Goal: Book appointment/travel/reservation

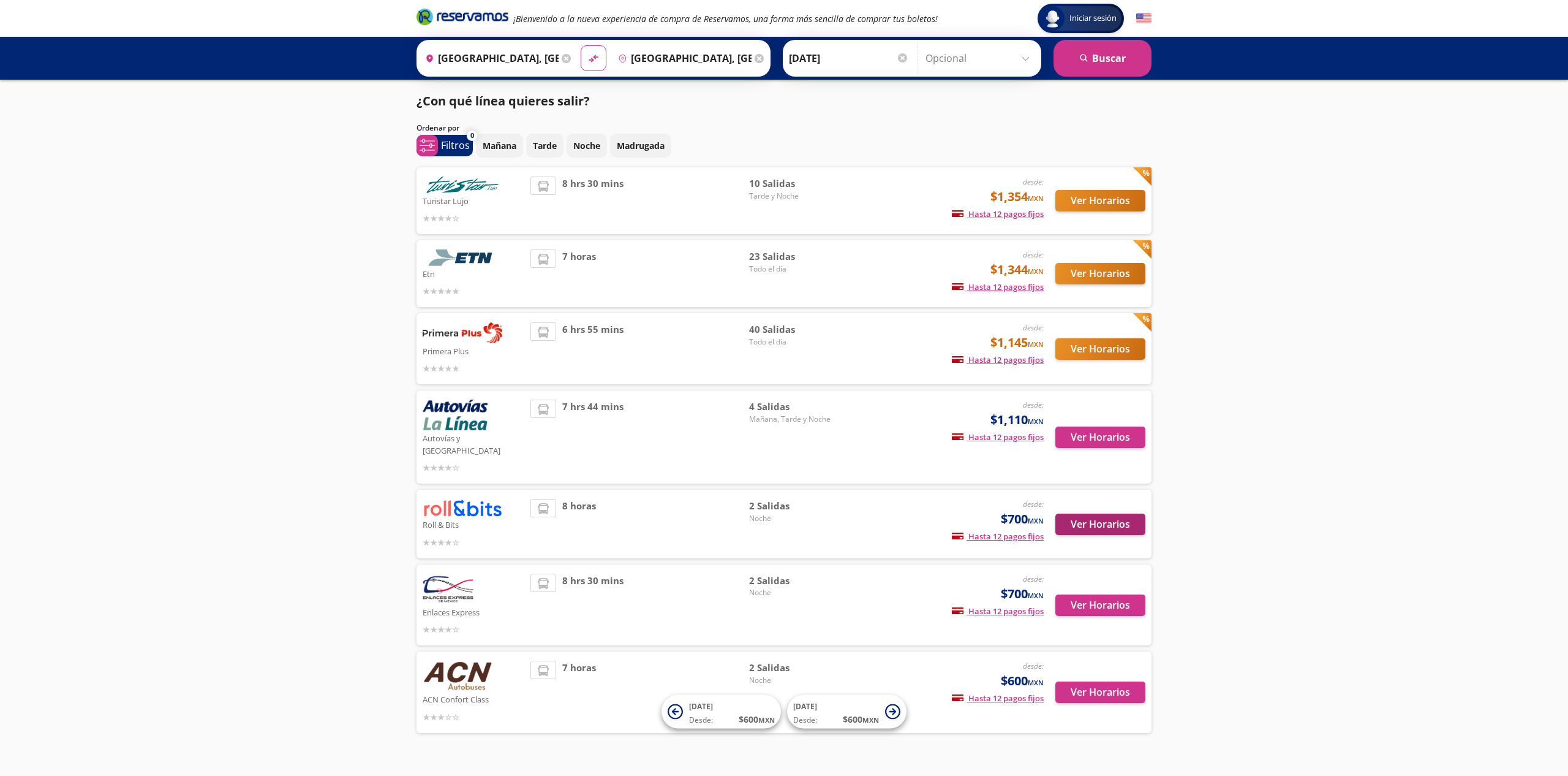
click at [1080, 516] on button "Ver Horarios" at bounding box center [1100, 524] width 90 height 21
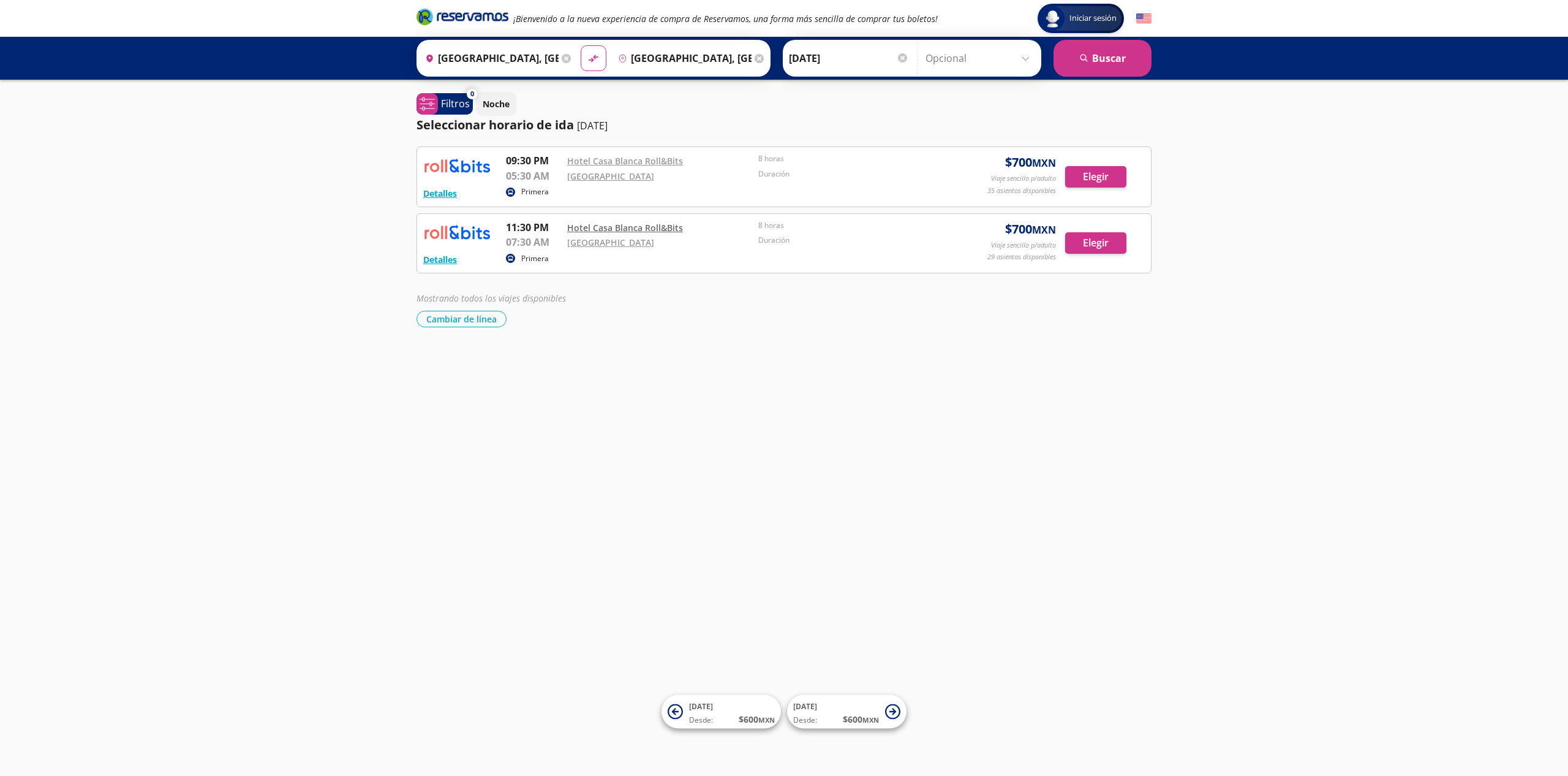
click at [656, 232] on link "Hotel Casa Blanca Roll&Bits" at bounding box center [624, 227] width 115 height 12
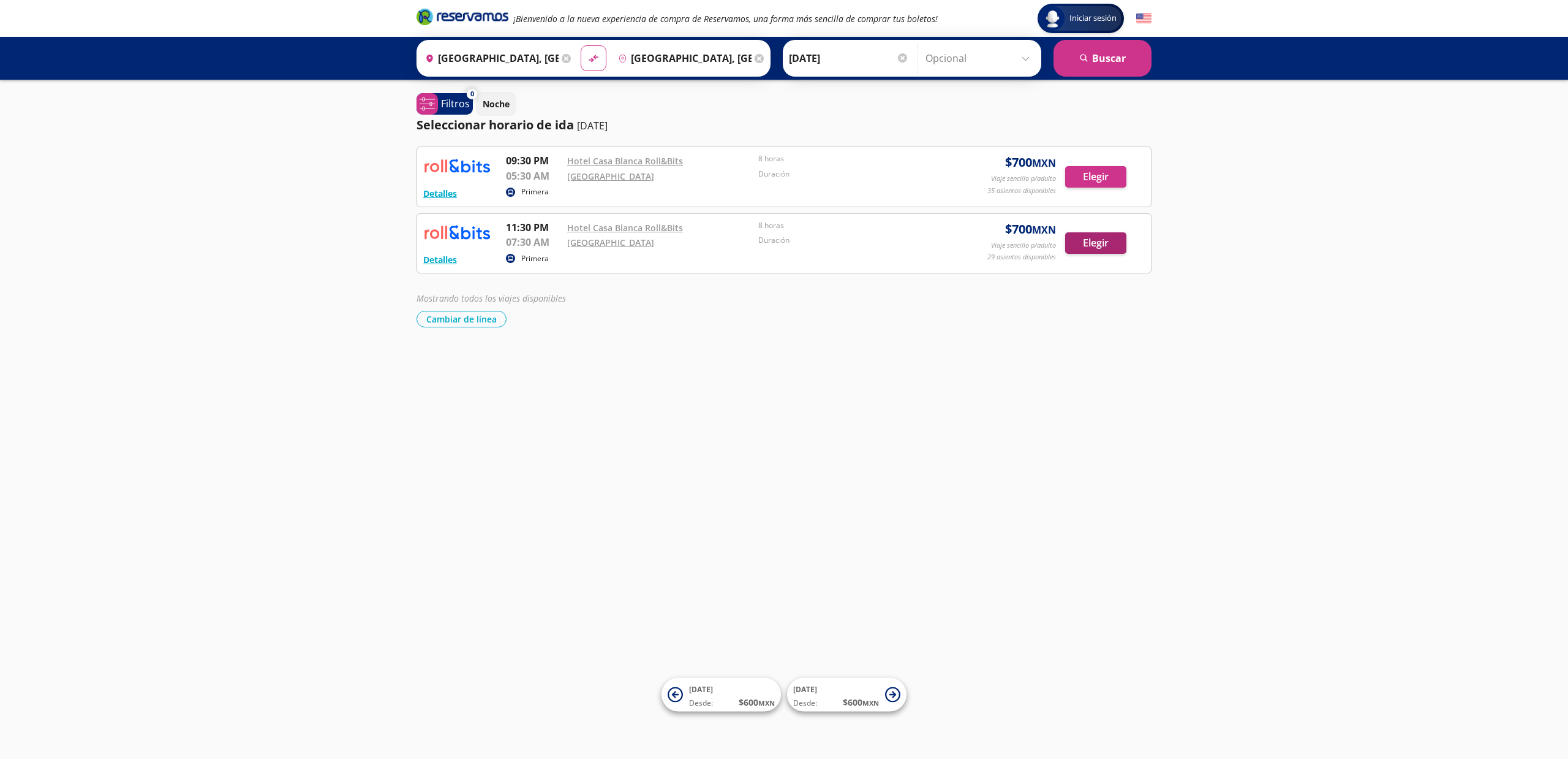
click at [1098, 242] on button "Elegir" at bounding box center [1096, 243] width 61 height 21
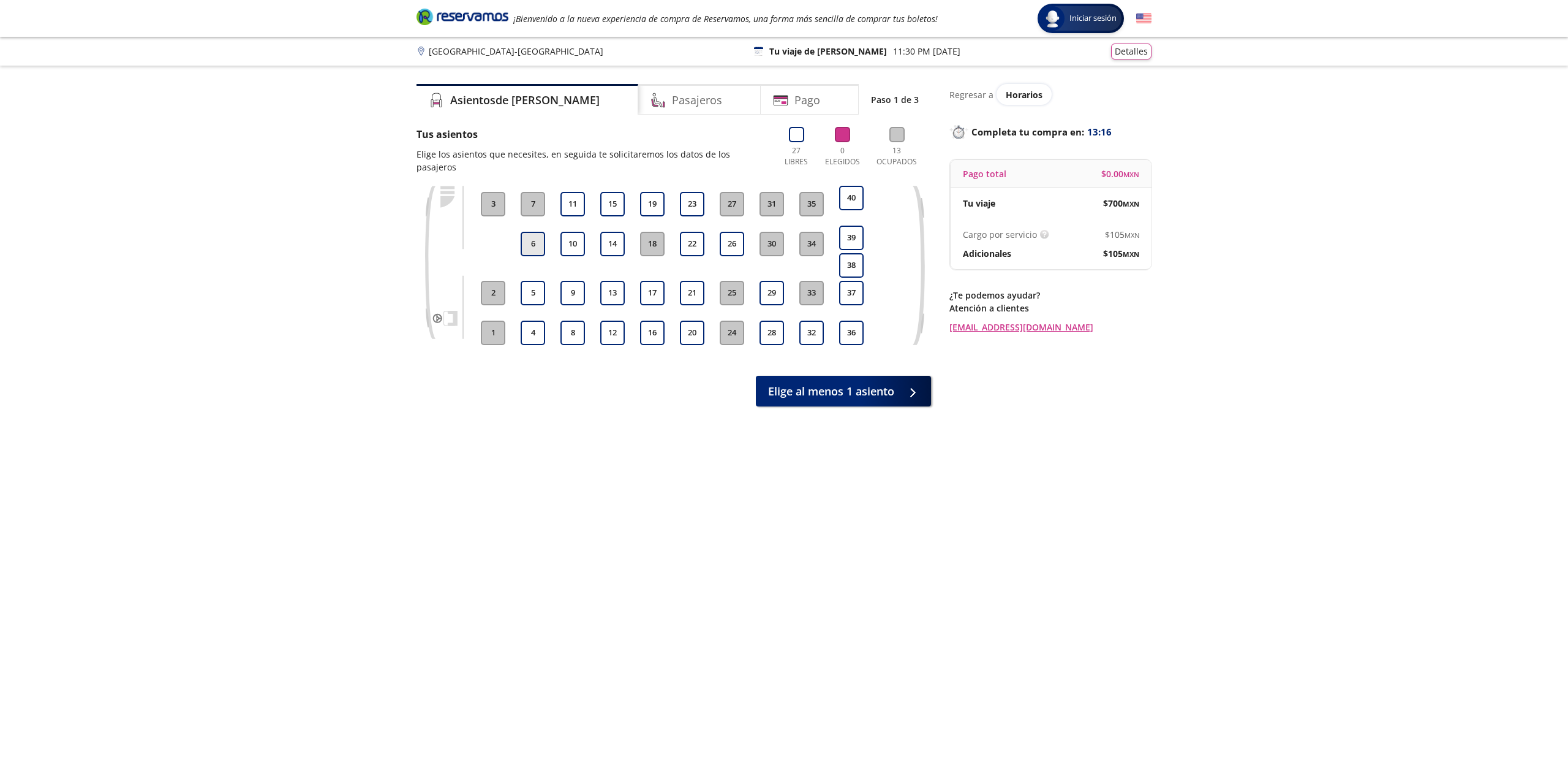
click at [541, 232] on button "6" at bounding box center [532, 243] width 24 height 24
click at [799, 380] on span "Continuar con 1 asiento" at bounding box center [832, 388] width 125 height 16
